Goal: Task Accomplishment & Management: Manage account settings

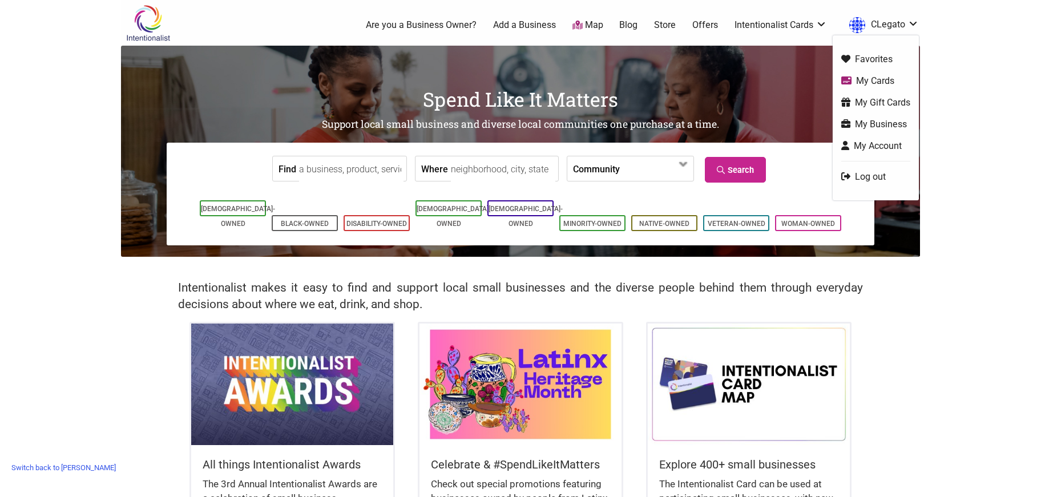
click at [864, 122] on link "My Business" at bounding box center [876, 124] width 69 height 13
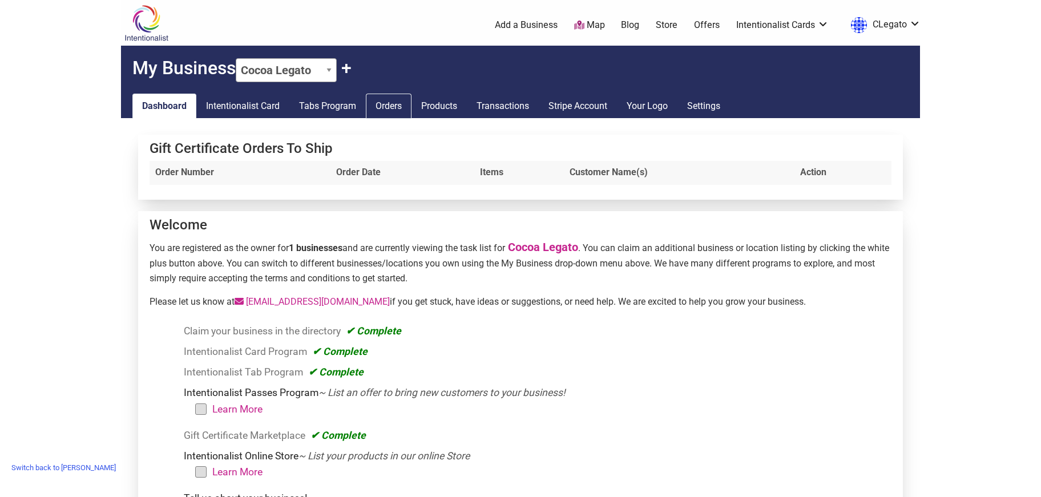
click at [396, 107] on link "Orders" at bounding box center [389, 106] width 46 height 25
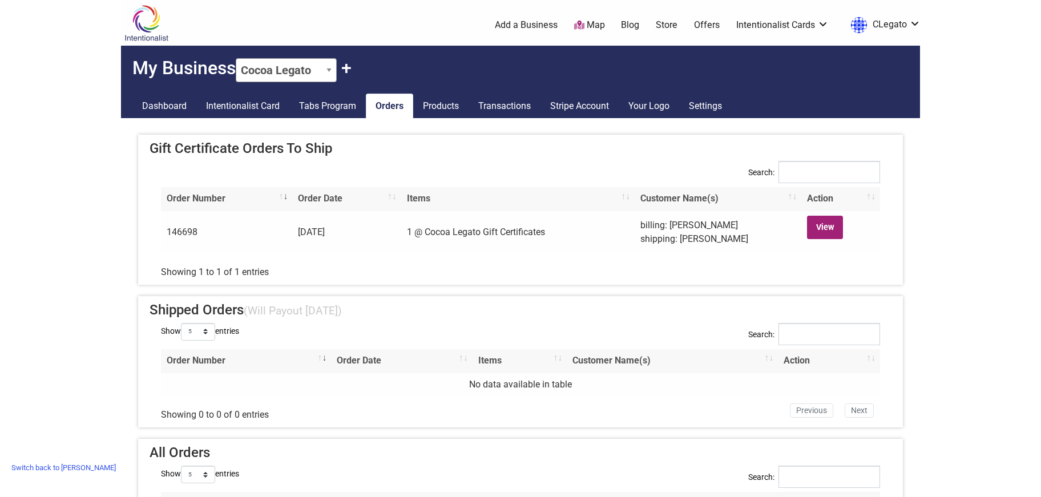
click at [828, 231] on link "View" at bounding box center [825, 227] width 36 height 23
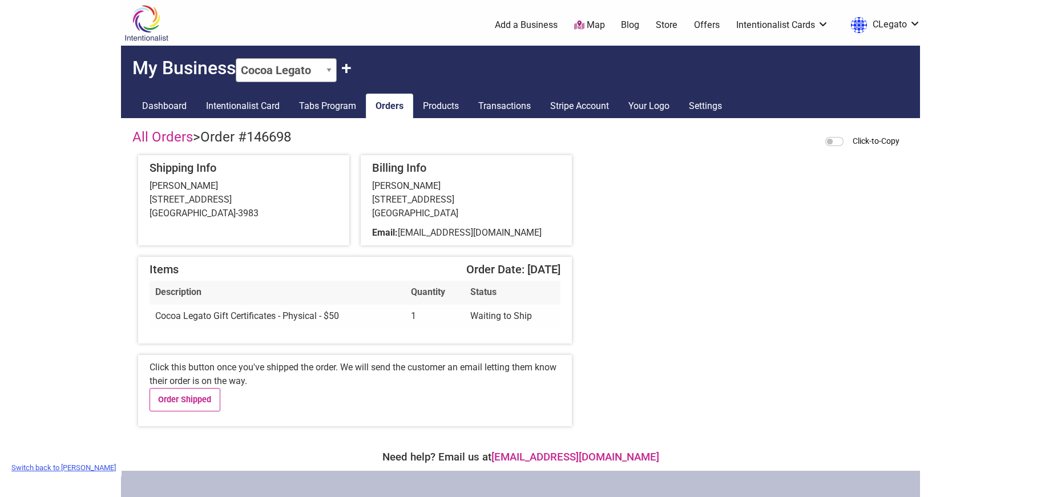
click at [81, 469] on link "Switch back to [PERSON_NAME]" at bounding box center [64, 468] width 116 height 18
